Goal: Task Accomplishment & Management: Manage account settings

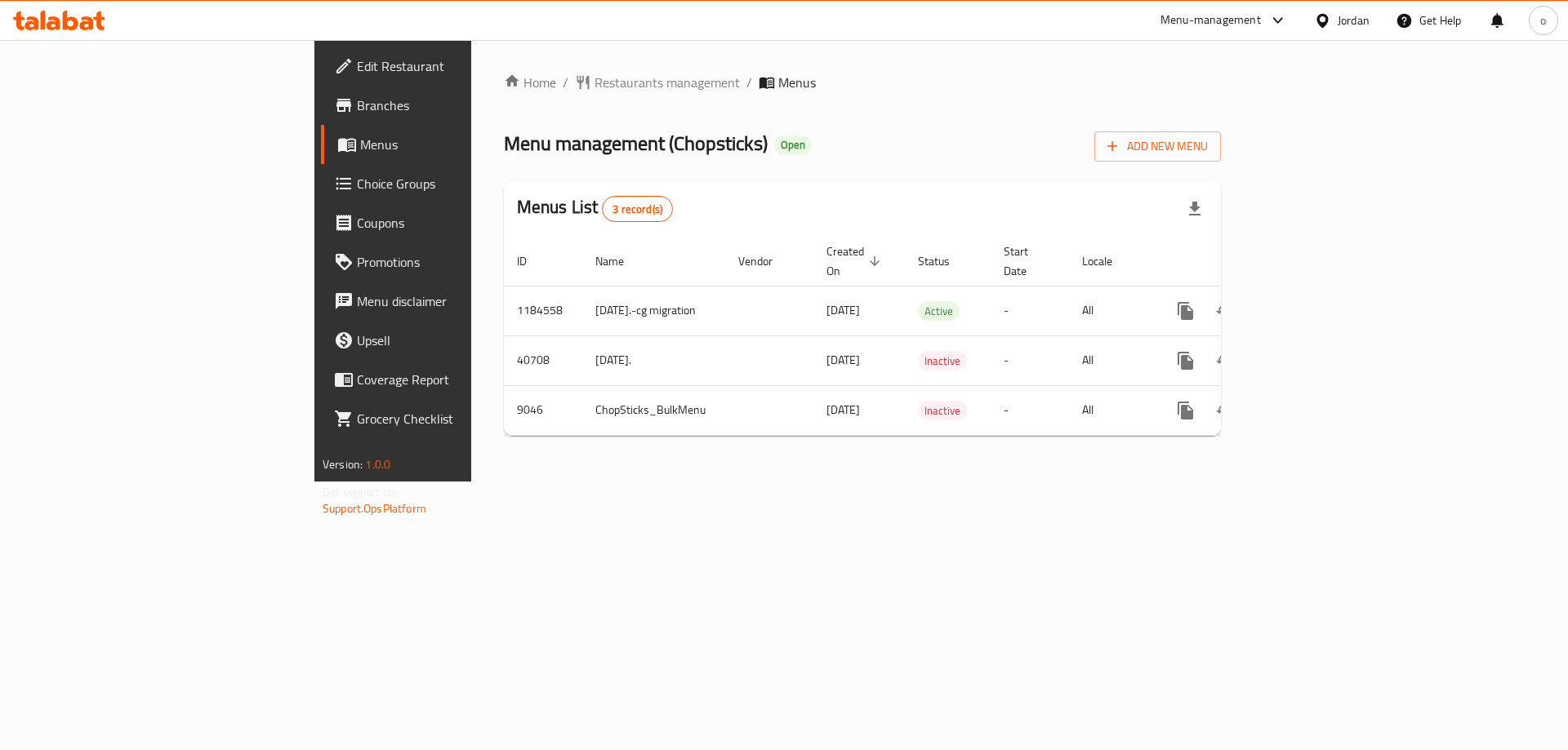
click at [321, 172] on link "Choice Groups" at bounding box center [448, 183] width 256 height 39
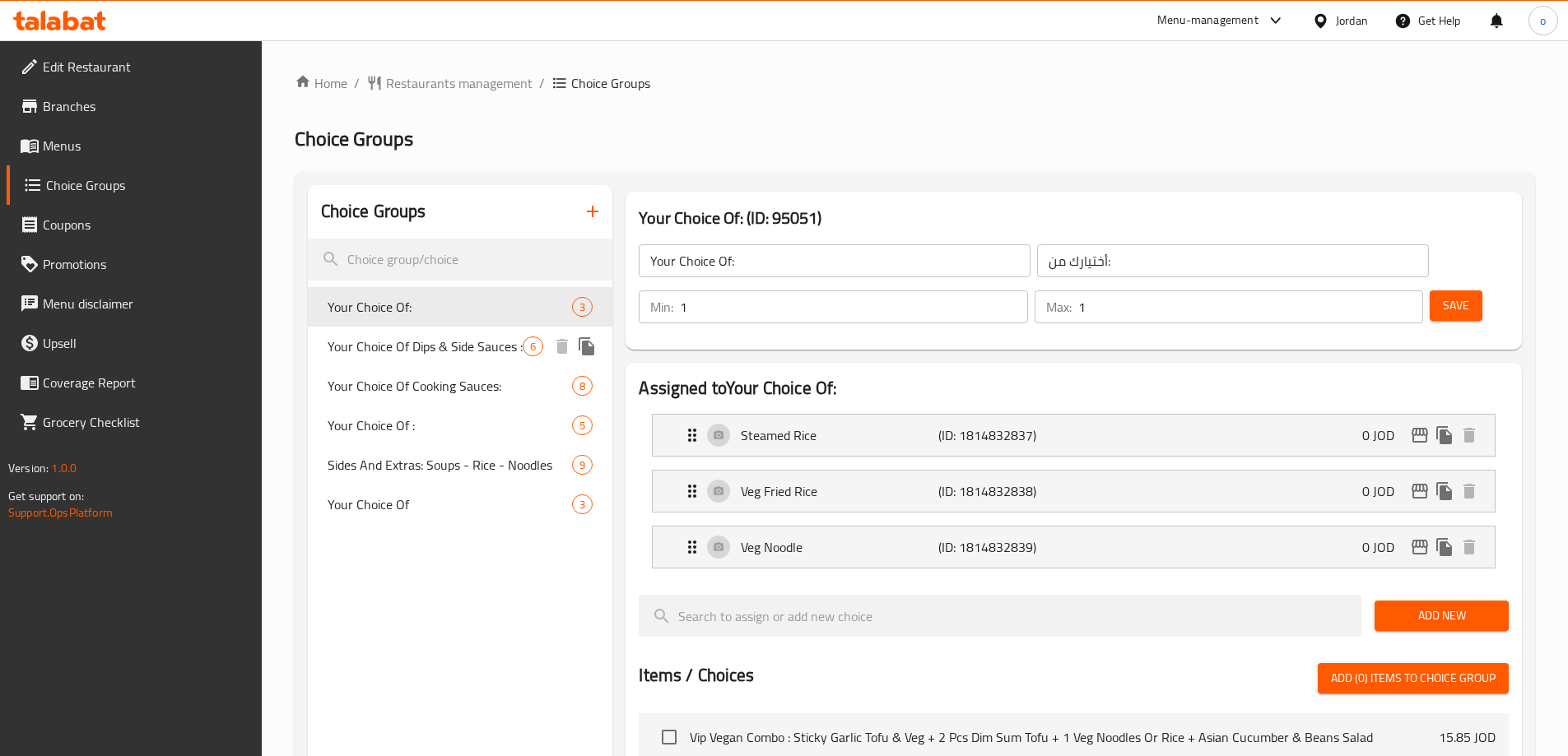
click at [437, 336] on span "Your Choice Of Dips & Side Sauces :" at bounding box center [425, 346] width 196 height 20
type input "Your Choice Of Dips & Side Sauces :"
type input "اختيارك من [DEMOGRAPHIC_DATA] والغموس:"
type input "0"
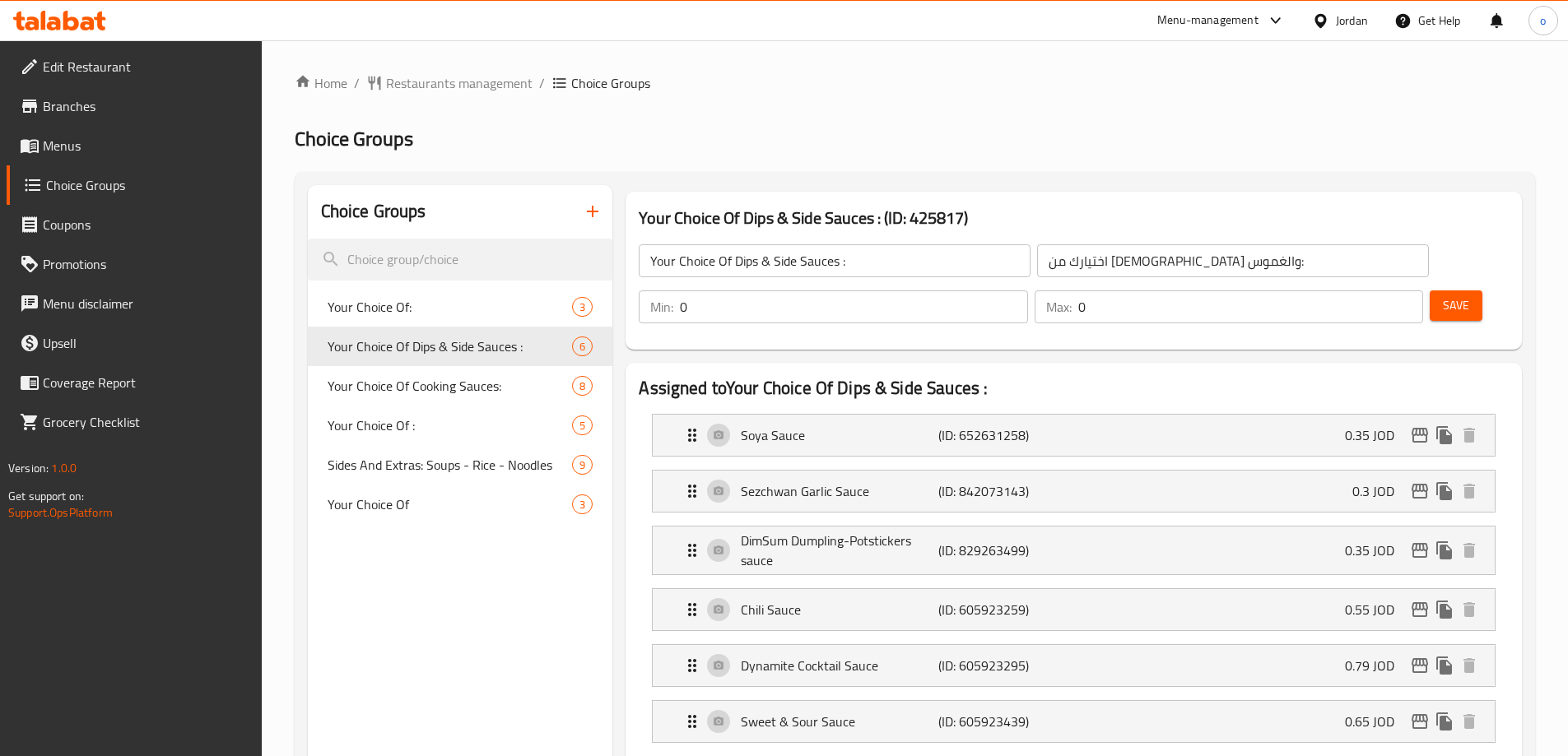
click at [1349, 23] on div "Jordan" at bounding box center [1352, 21] width 32 height 18
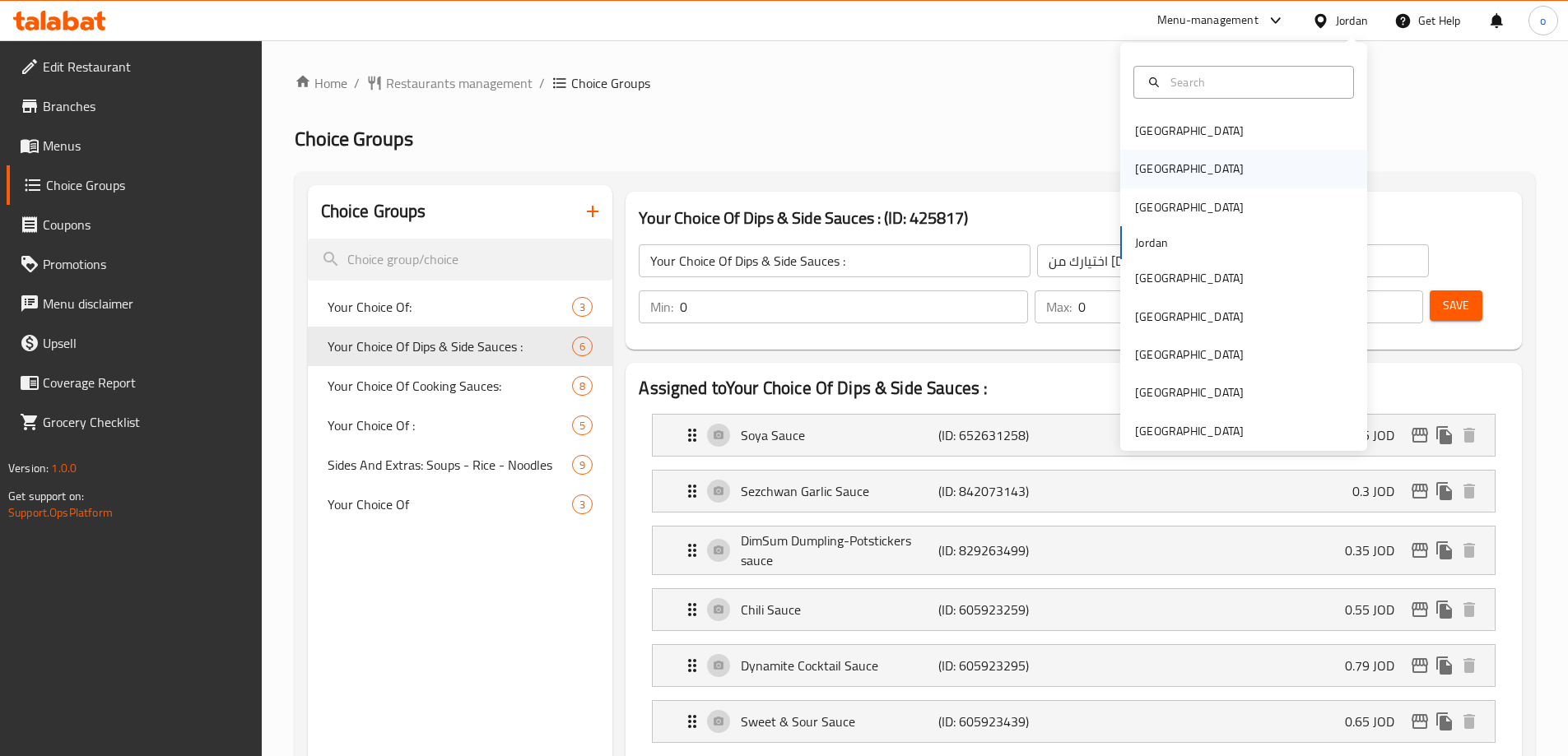
click at [1155, 174] on div "[GEOGRAPHIC_DATA]" at bounding box center [1190, 168] width 135 height 38
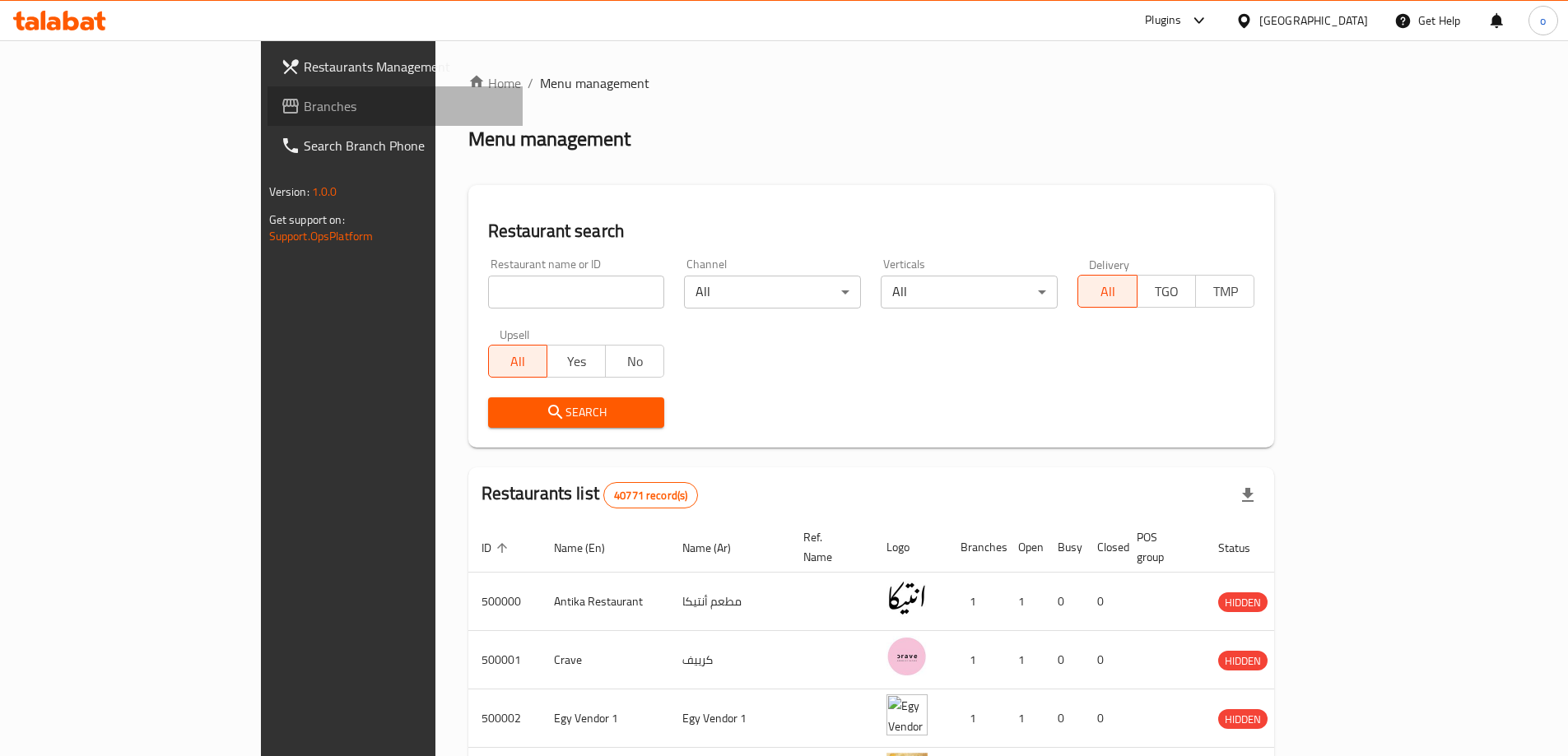
click at [304, 106] on span "Branches" at bounding box center [407, 106] width 205 height 20
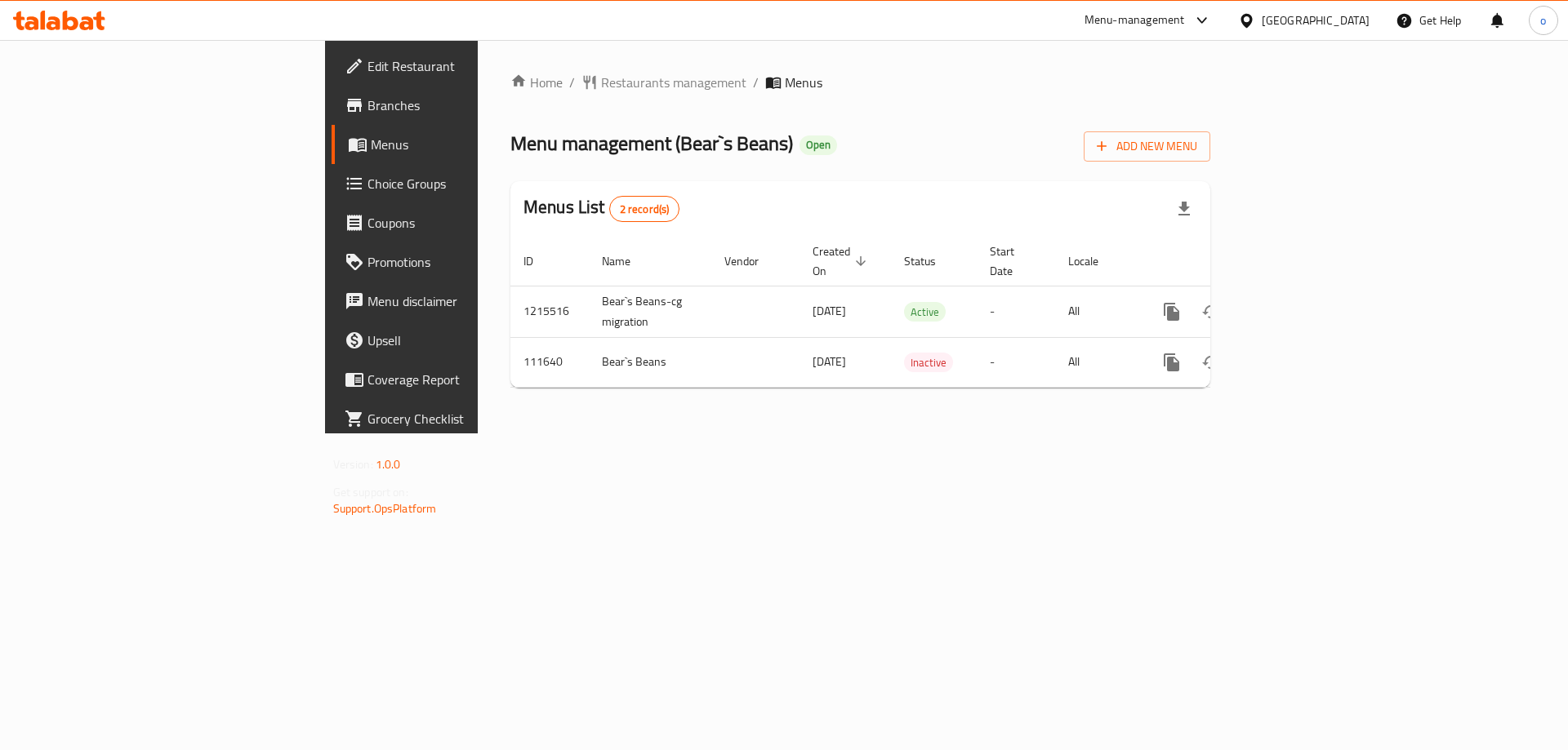
click at [368, 183] on span "Choice Groups" at bounding box center [470, 184] width 206 height 20
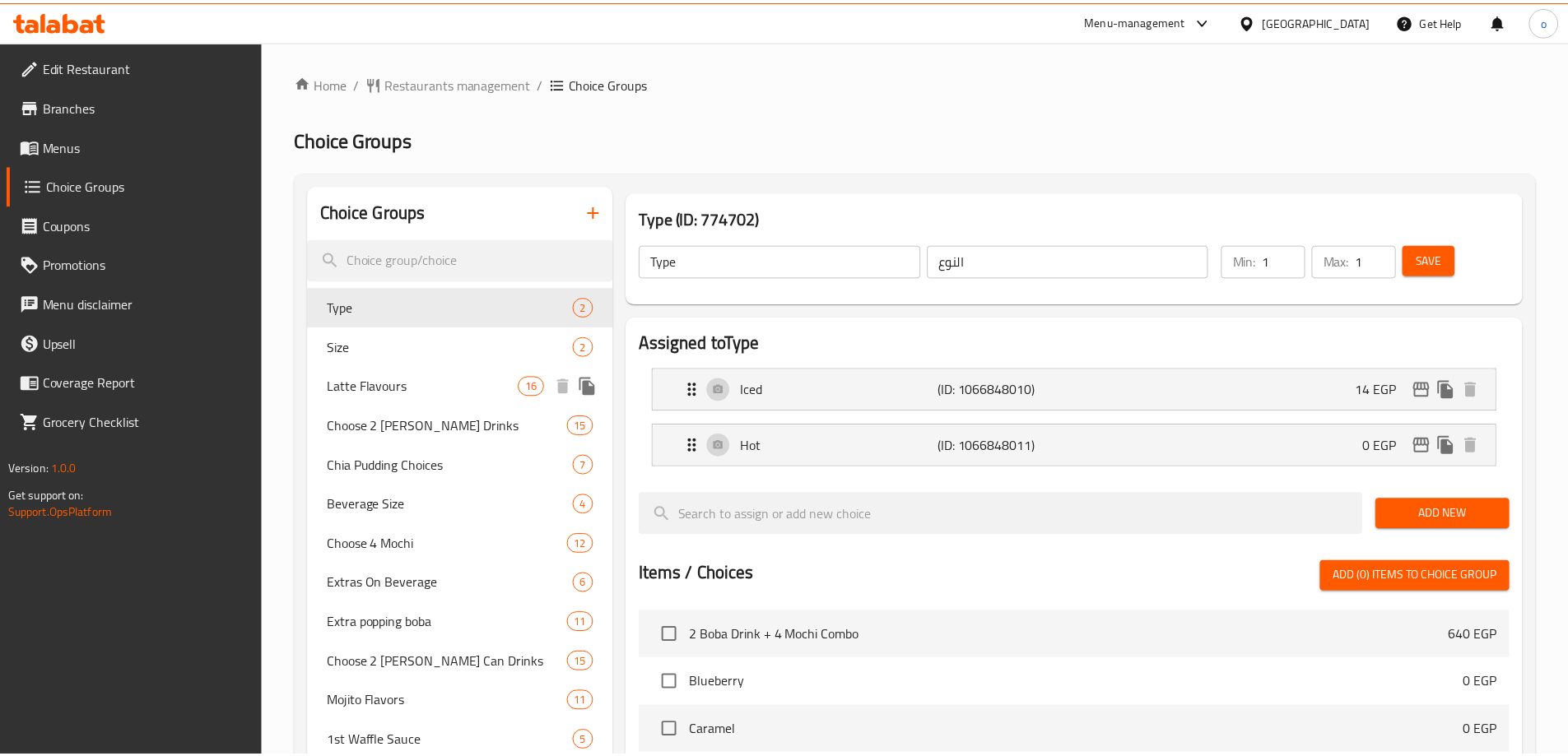
scroll to position [164, 0]
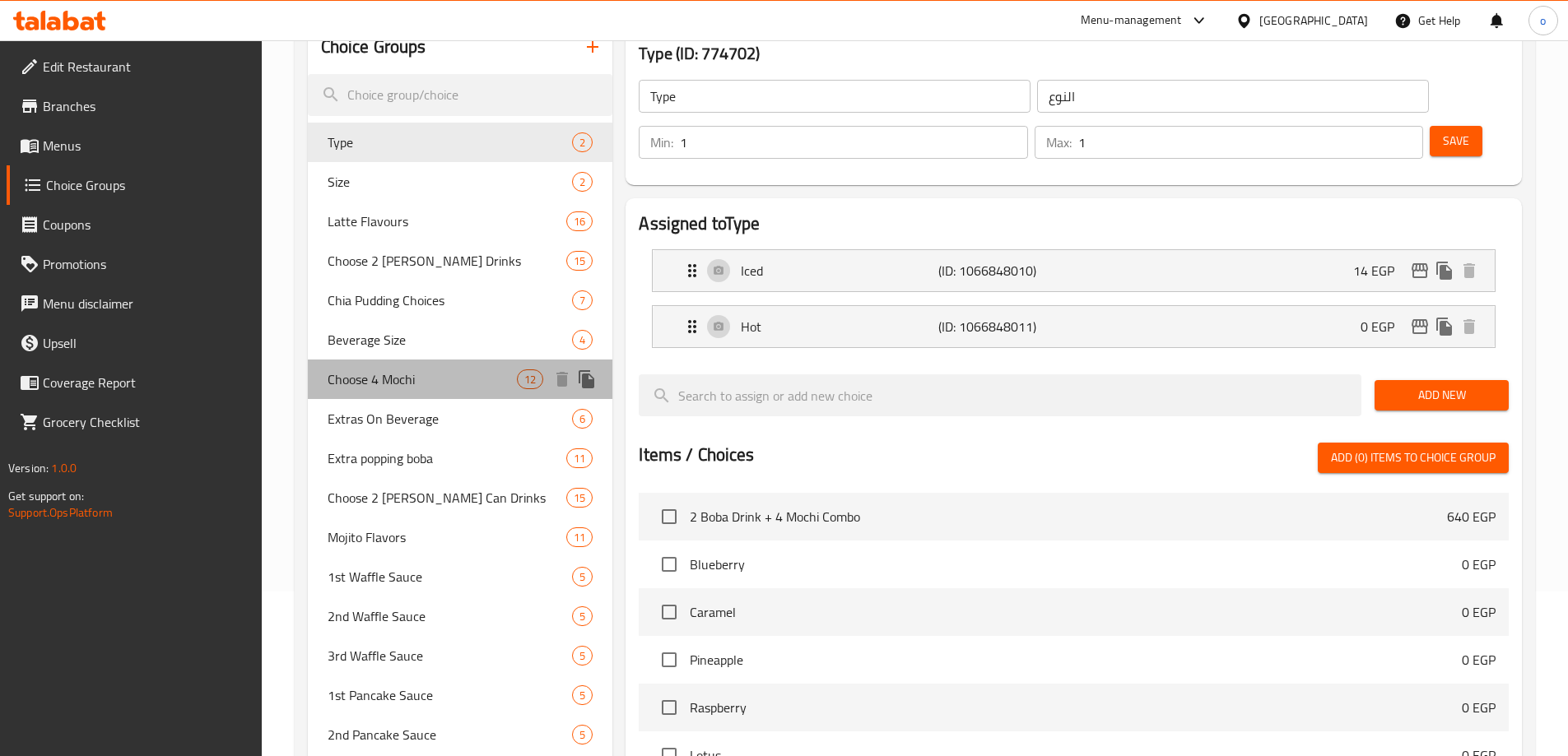
click at [424, 387] on span "Choose 4 Mochi" at bounding box center [422, 380] width 190 height 20
type input "Choose 4 Mochi"
type input "اختار 4 موتشى"
type input "4"
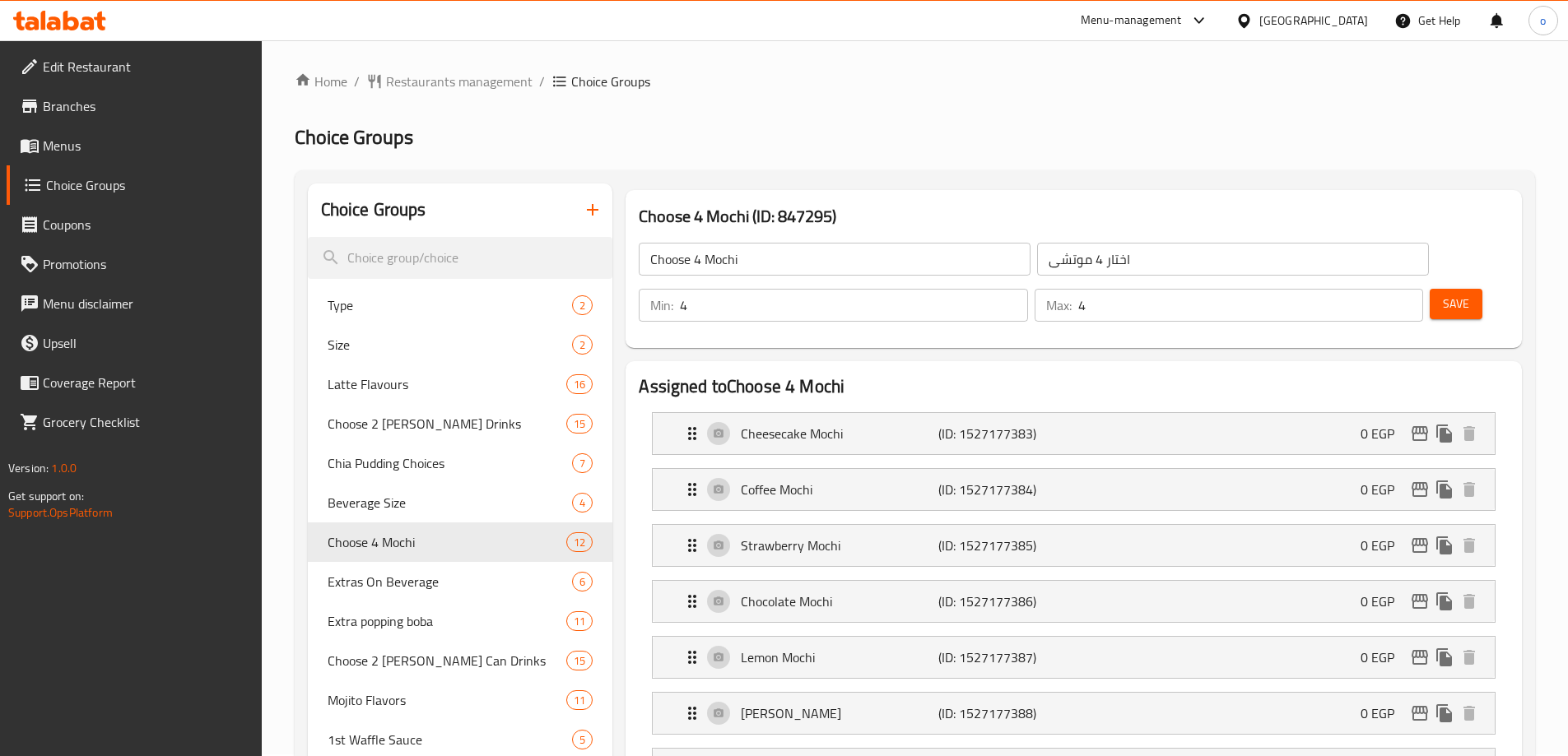
scroll to position [0, 0]
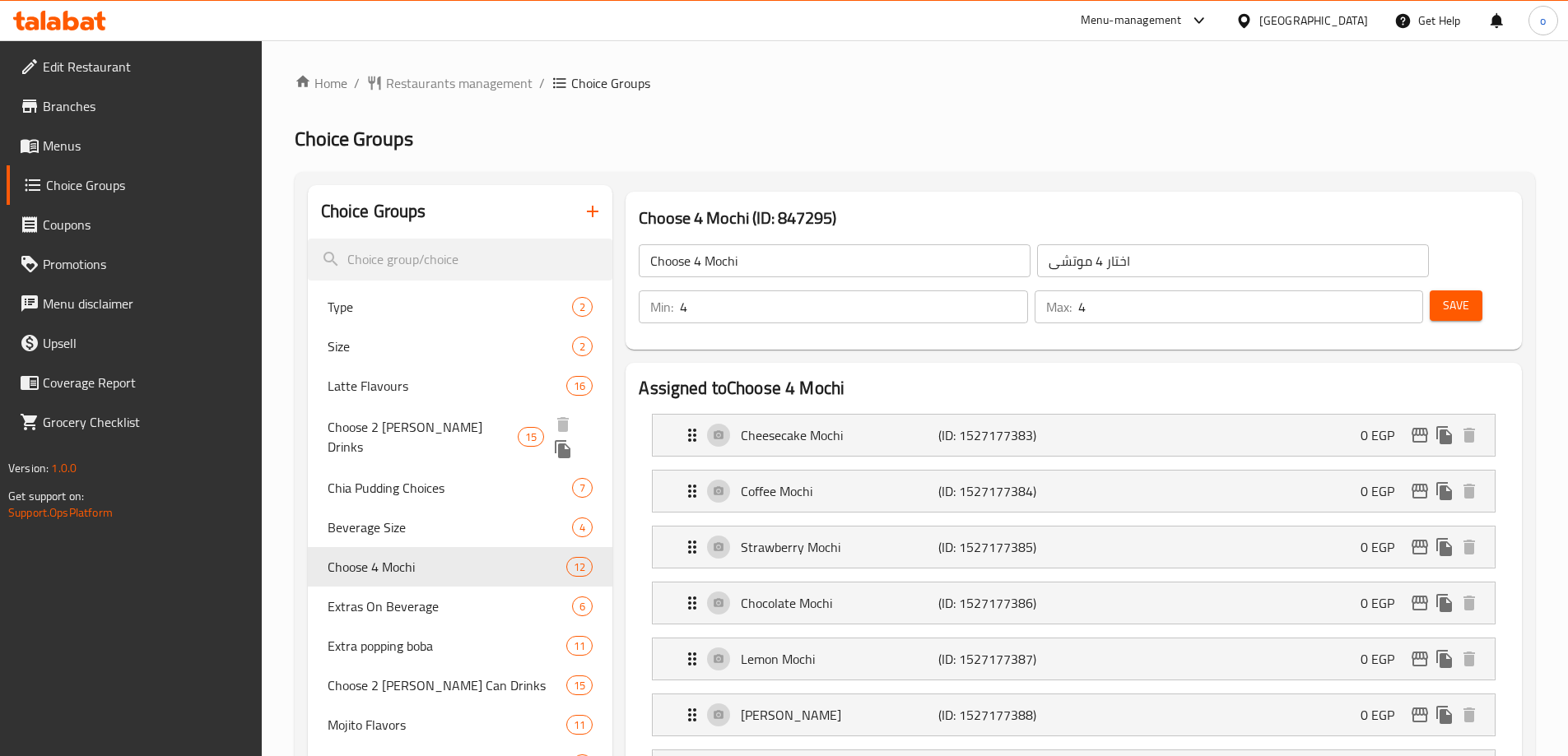
click at [451, 433] on span "Choose 2 Boba Tapioca Drinks" at bounding box center [422, 436] width 190 height 39
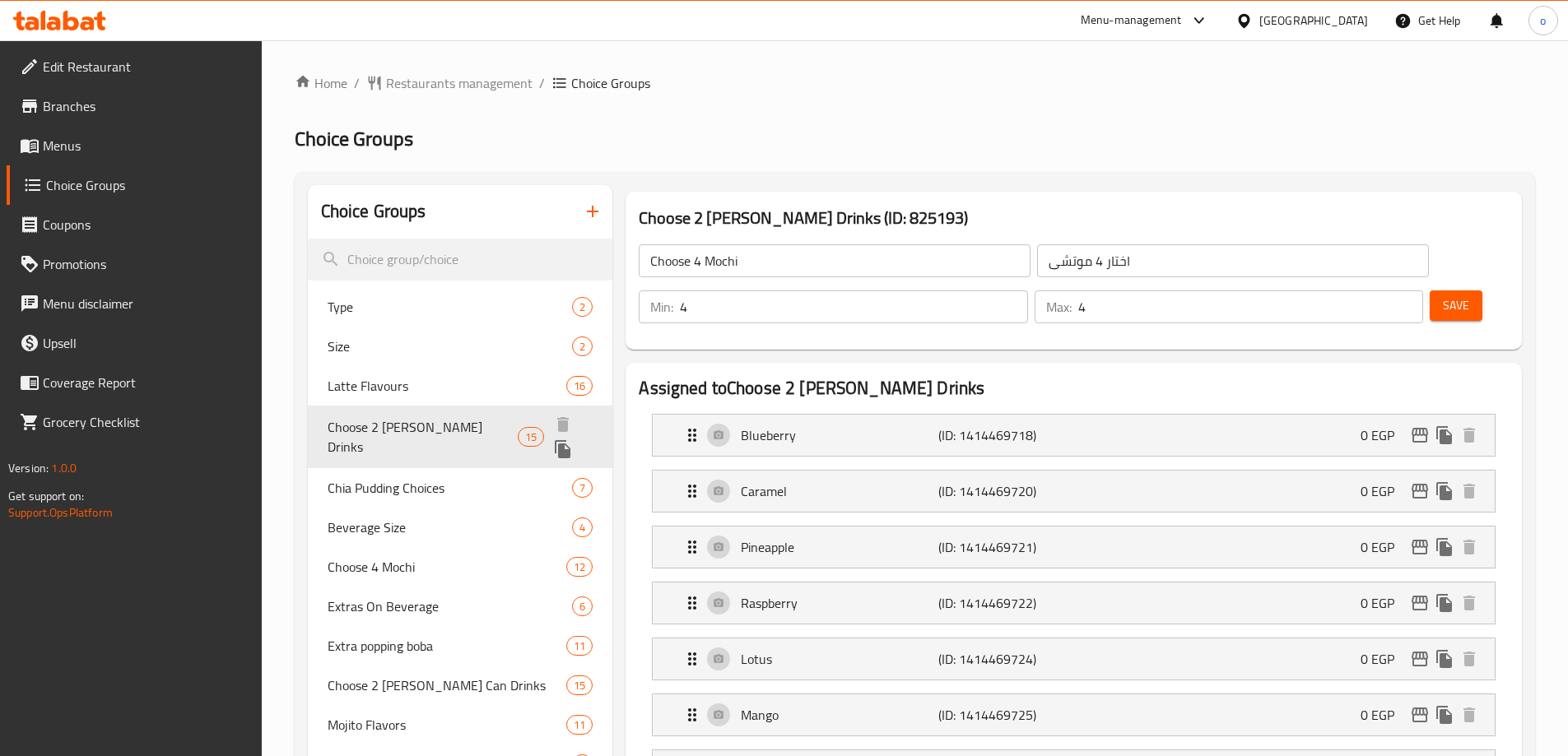
type input "Choose 2 Boba Tapioca Drinks"
type input "اختار 2 مشروب بوبا تابيوكا"
type input "2"
